Goal: Find specific fact: Find specific fact

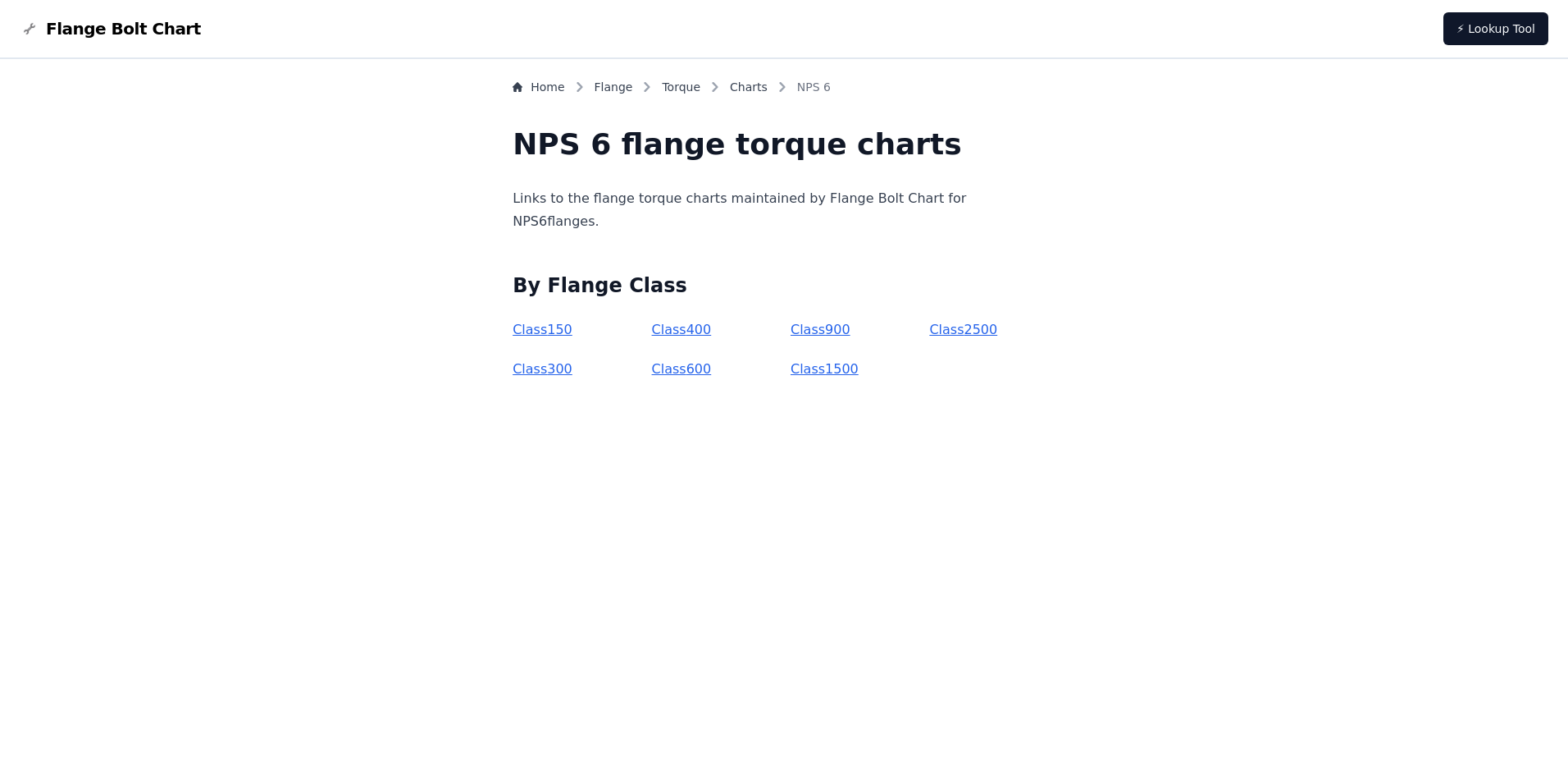
click at [573, 371] on link "Class 300" at bounding box center [542, 369] width 60 height 16
click at [572, 371] on link "Class 300" at bounding box center [542, 369] width 60 height 16
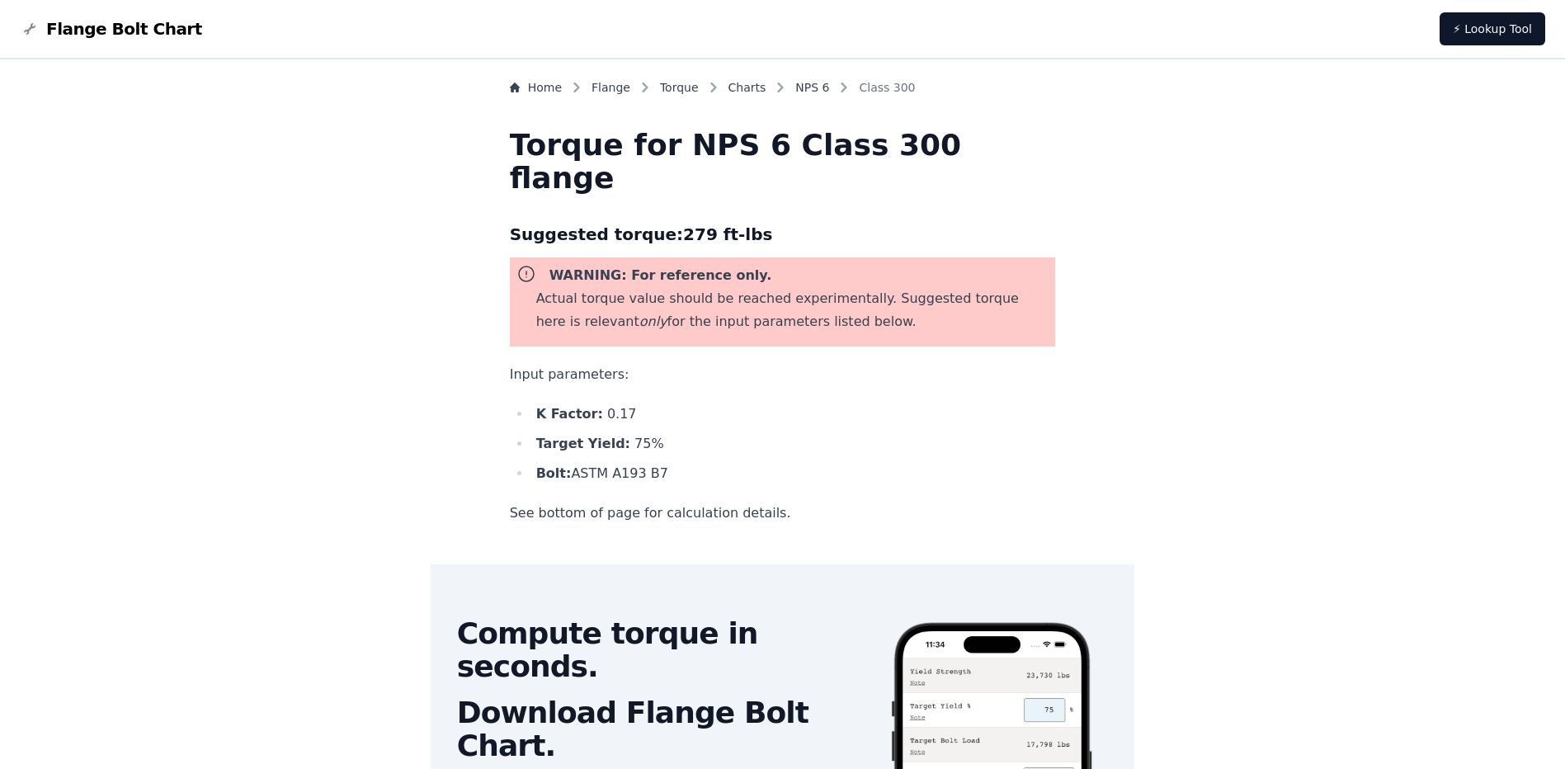
drag, startPoint x: 611, startPoint y: 474, endPoint x: 699, endPoint y: 484, distance: 88.0
click at [699, 484] on li "Bolt: ASTM A193 B7" at bounding box center [793, 473] width 525 height 23
copy li "ASTM A193 B7"
